Goal: Task Accomplishment & Management: Manage account settings

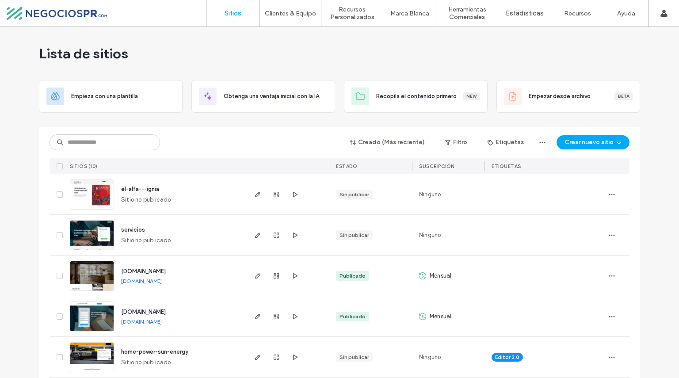
scroll to position [9, 0]
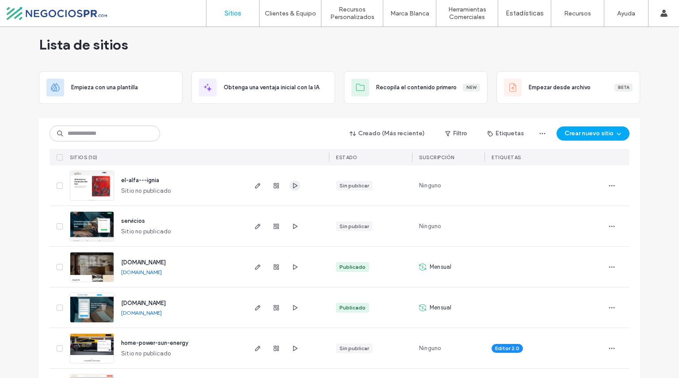
click at [292, 187] on icon "button" at bounding box center [294, 185] width 7 height 7
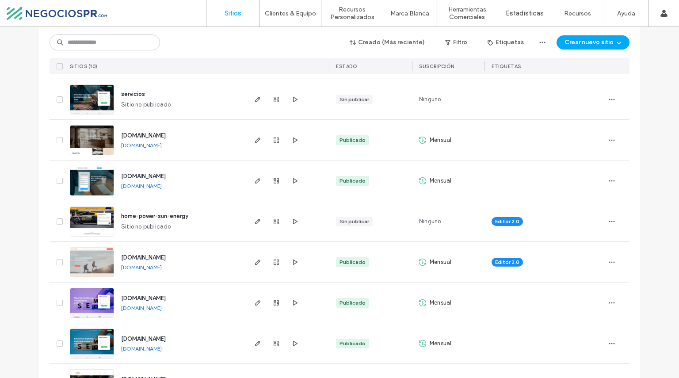
scroll to position [136, 0]
click at [253, 266] on span "button" at bounding box center [258, 262] width 11 height 11
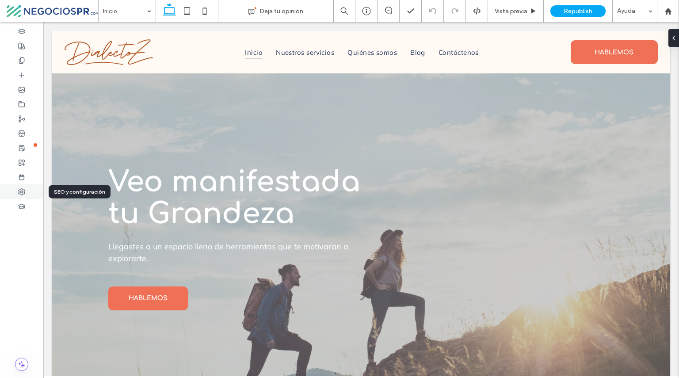
click at [27, 187] on div at bounding box center [21, 191] width 43 height 15
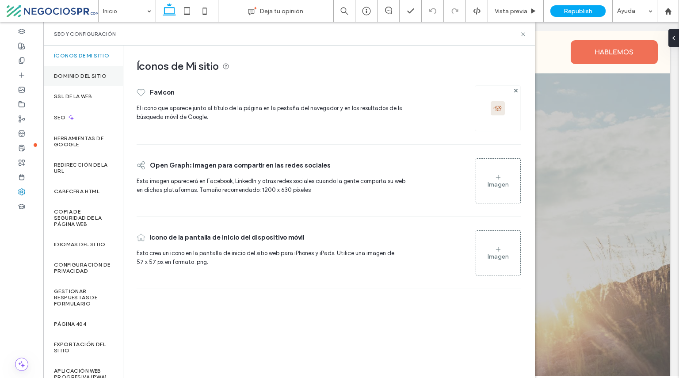
click at [82, 78] on div "Dominio del sitio" at bounding box center [83, 76] width 80 height 20
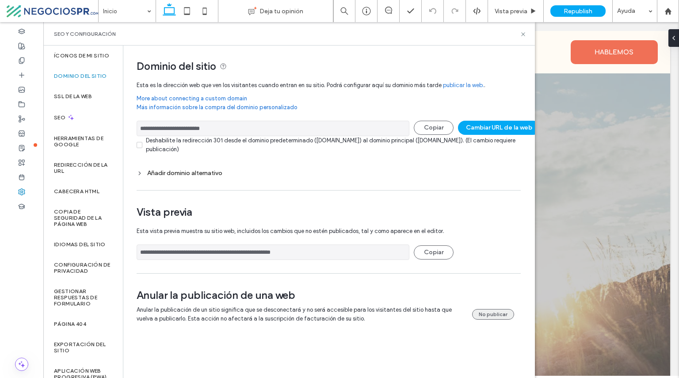
click at [490, 318] on button "No publicar" at bounding box center [493, 314] width 42 height 11
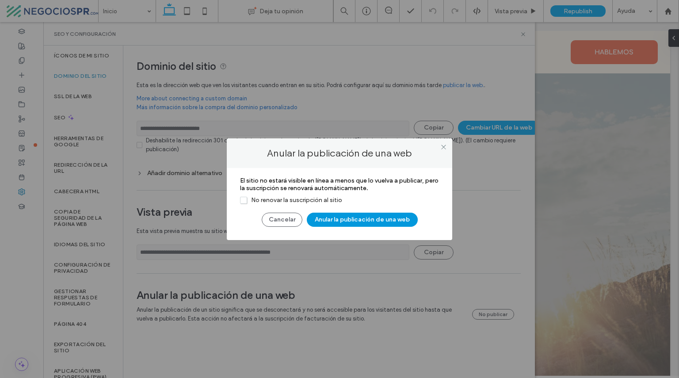
click at [337, 221] on button "Anular la publicación de una web" at bounding box center [362, 220] width 111 height 14
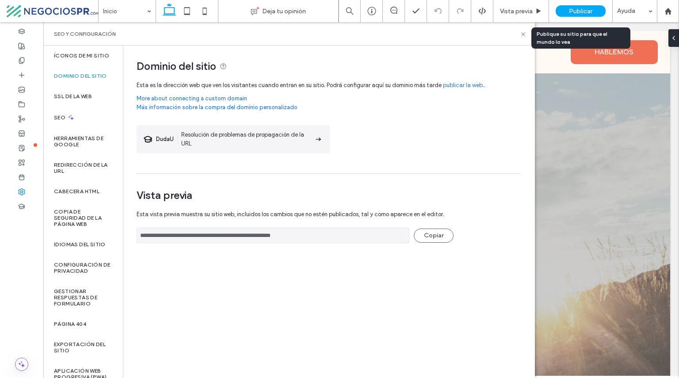
click at [579, 8] on span "Publicar" at bounding box center [580, 12] width 23 height 8
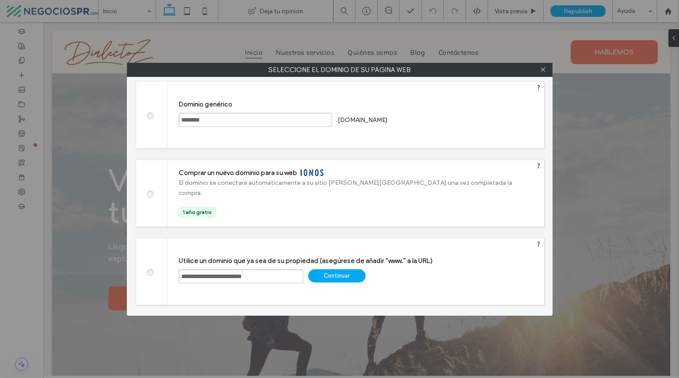
click at [248, 277] on input "**********" at bounding box center [241, 276] width 125 height 14
click at [241, 277] on input "**********" at bounding box center [241, 276] width 125 height 14
type input "**********"
click at [330, 272] on div "Continuar" at bounding box center [336, 275] width 57 height 13
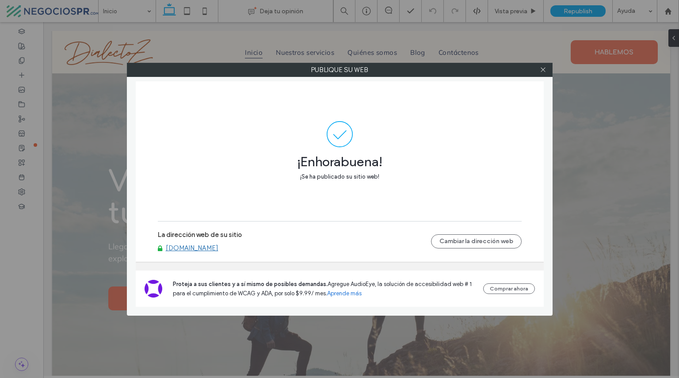
click at [571, 12] on div "Publique su web ¡Enhorabuena! ¡Se ha publicado su sitio web! La dirección web d…" at bounding box center [339, 189] width 679 height 378
click at [541, 73] on span at bounding box center [543, 69] width 7 height 13
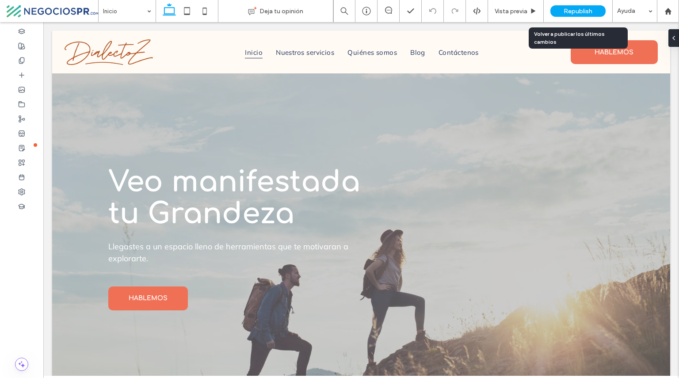
click at [570, 13] on span "Republish" at bounding box center [578, 12] width 29 height 8
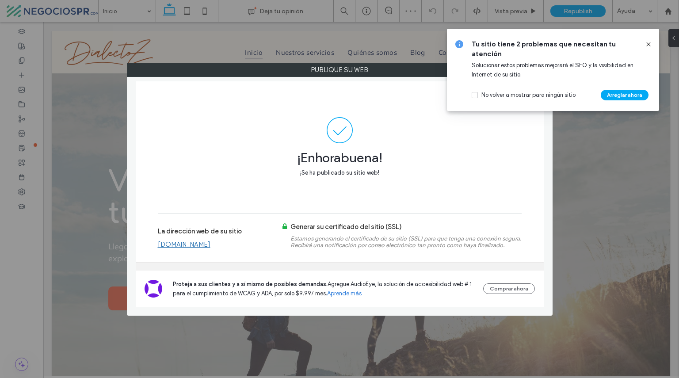
click at [211, 245] on link "[DOMAIN_NAME]" at bounding box center [184, 245] width 53 height 8
click at [649, 44] on icon at bounding box center [648, 44] width 7 height 7
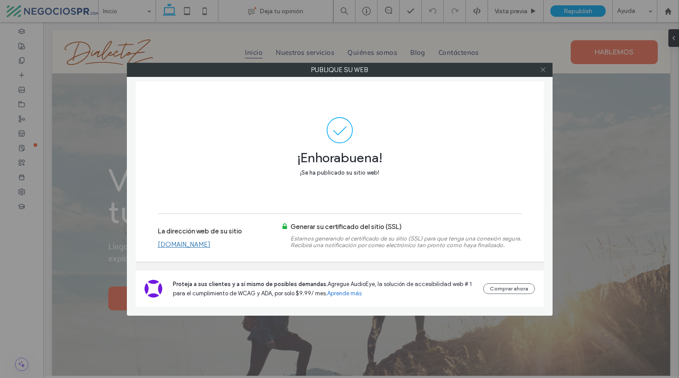
click at [544, 69] on icon at bounding box center [543, 69] width 7 height 7
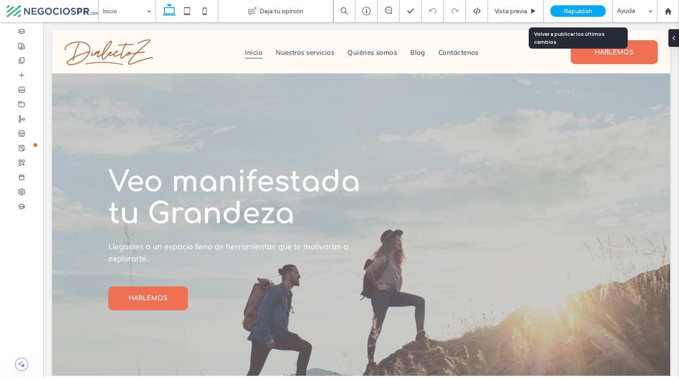
click at [578, 12] on span "Republish" at bounding box center [578, 12] width 29 height 8
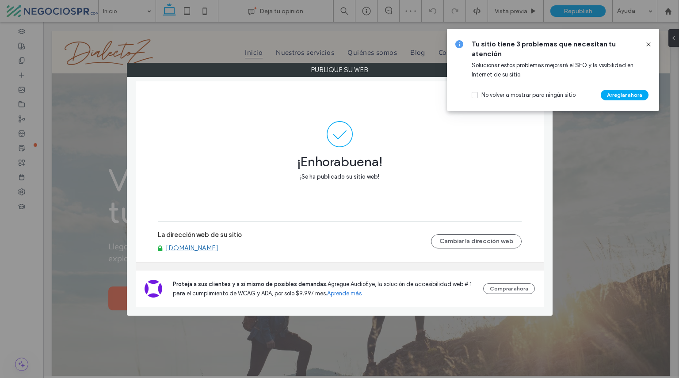
click at [648, 42] on icon at bounding box center [648, 44] width 7 height 7
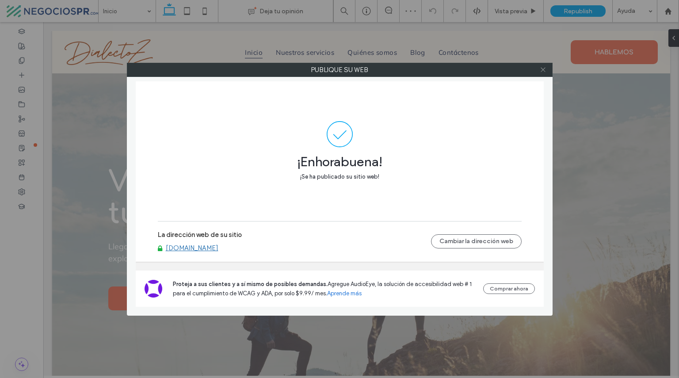
click at [546, 66] on icon at bounding box center [543, 69] width 7 height 7
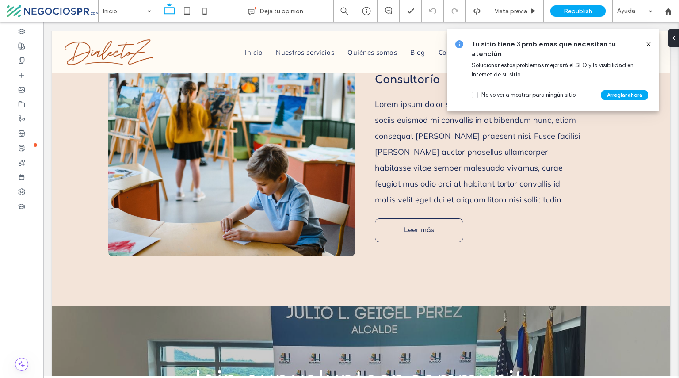
scroll to position [910, 0]
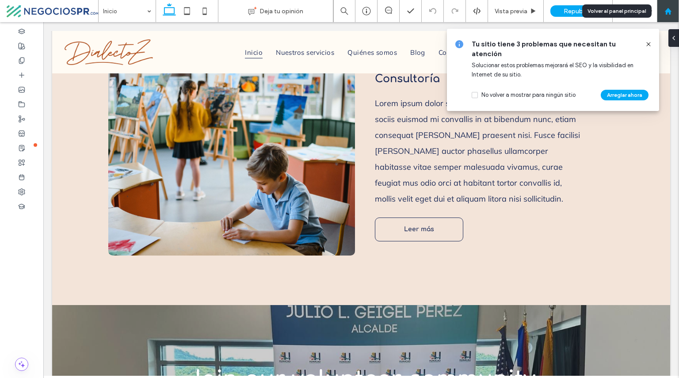
click at [671, 12] on icon at bounding box center [669, 12] width 8 height 8
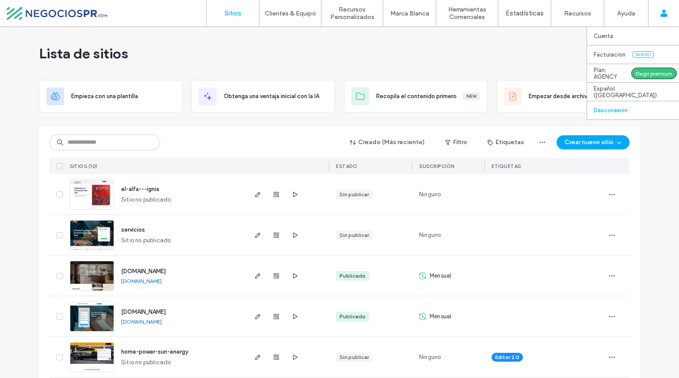
click at [613, 111] on label "Desconexión" at bounding box center [611, 110] width 34 height 7
